Goal: Task Accomplishment & Management: Use online tool/utility

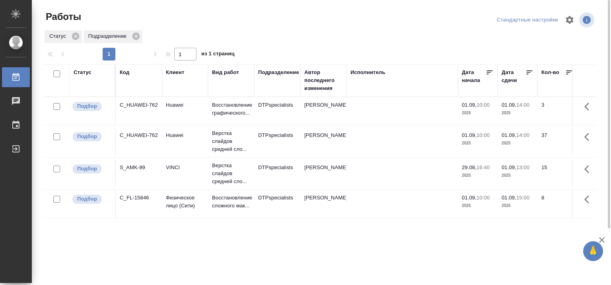
click at [380, 71] on div "Исполнитель" at bounding box center [367, 72] width 35 height 8
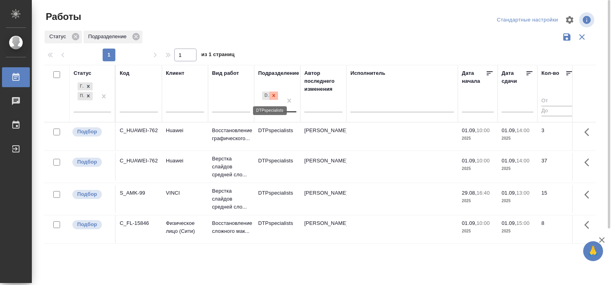
click at [273, 95] on icon at bounding box center [274, 95] width 3 height 3
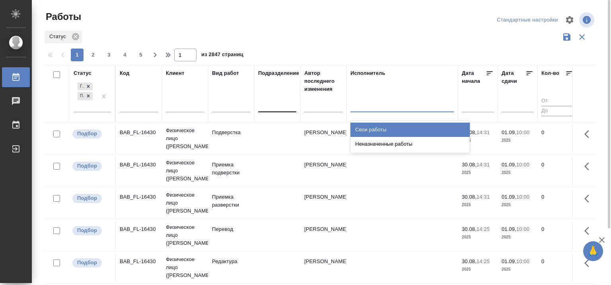
click at [395, 106] on div at bounding box center [401, 104] width 103 height 12
click at [372, 129] on div "Свои работы" at bounding box center [409, 130] width 119 height 14
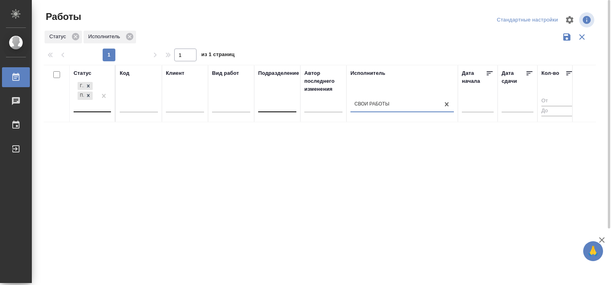
click at [85, 108] on div "Готов к работе Подбор" at bounding box center [85, 95] width 23 height 31
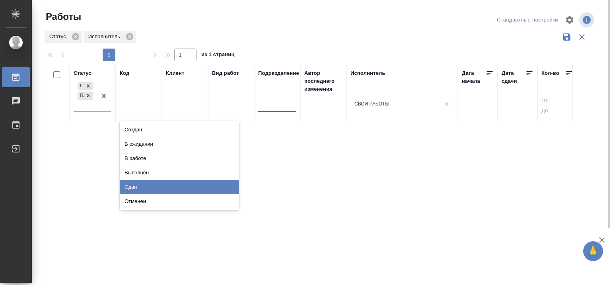
click at [167, 185] on div "Сдан" at bounding box center [179, 187] width 119 height 14
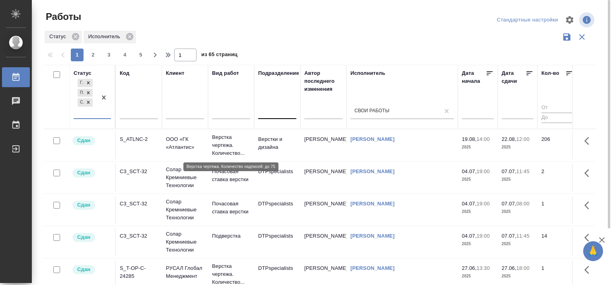
click at [221, 137] on p "Верстка чертежа. Количество..." at bounding box center [231, 145] width 38 height 24
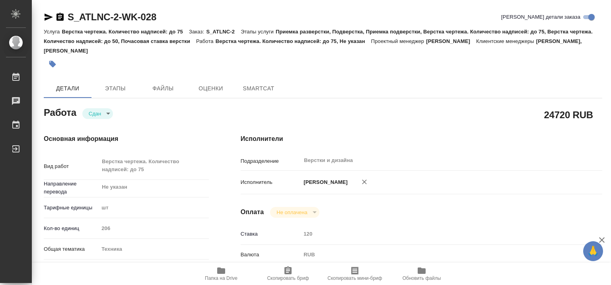
type textarea "x"
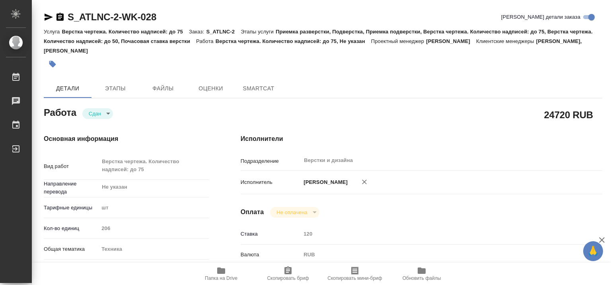
type textarea "x"
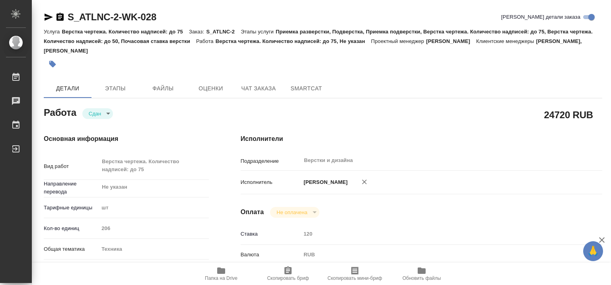
type textarea "x"
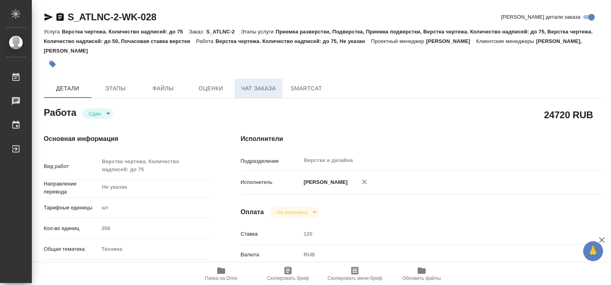
type textarea "x"
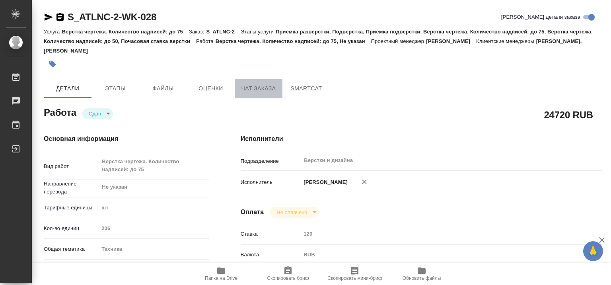
click at [249, 85] on span "Чат заказа" at bounding box center [258, 89] width 38 height 10
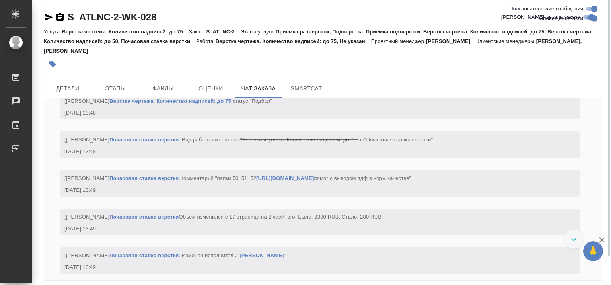
scroll to position [14798, 0]
